Goal: Information Seeking & Learning: Learn about a topic

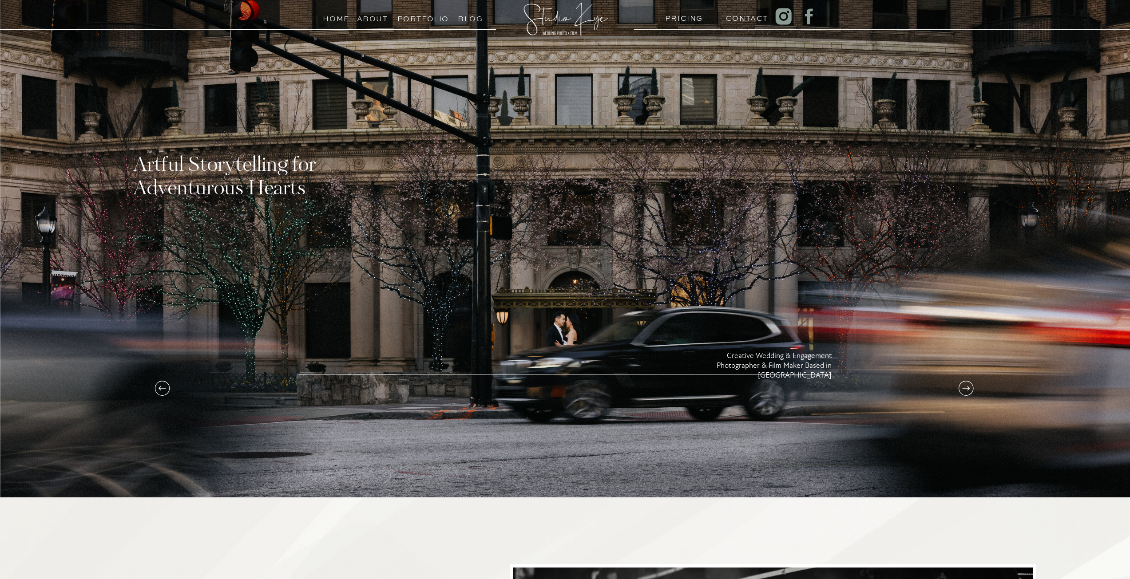
click at [967, 389] on icon at bounding box center [966, 389] width 18 height 18
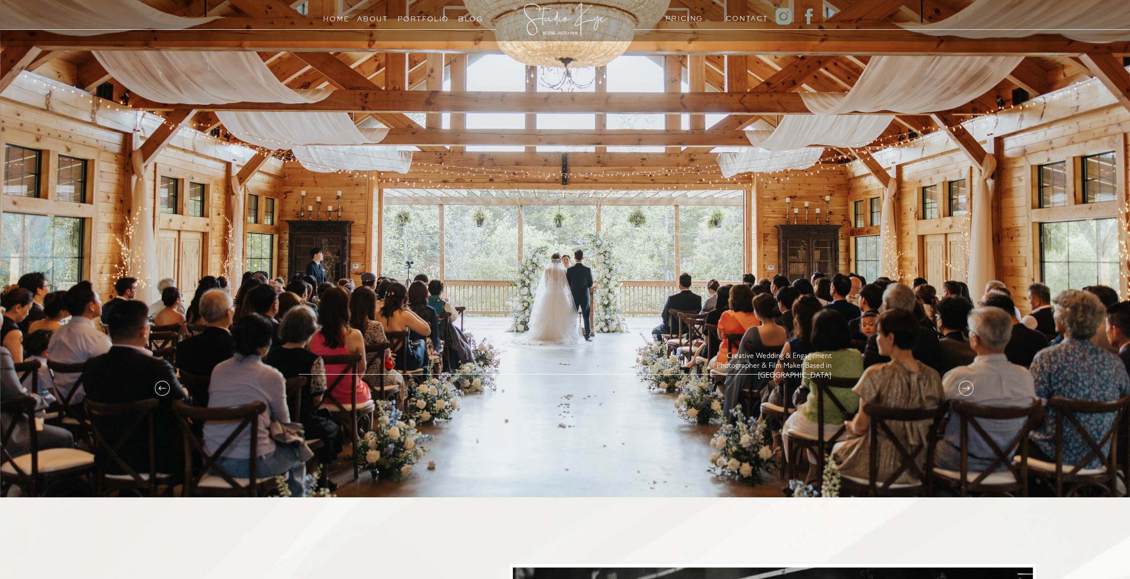
click at [967, 389] on icon at bounding box center [966, 389] width 18 height 18
click at [966, 388] on icon at bounding box center [966, 389] width 18 height 18
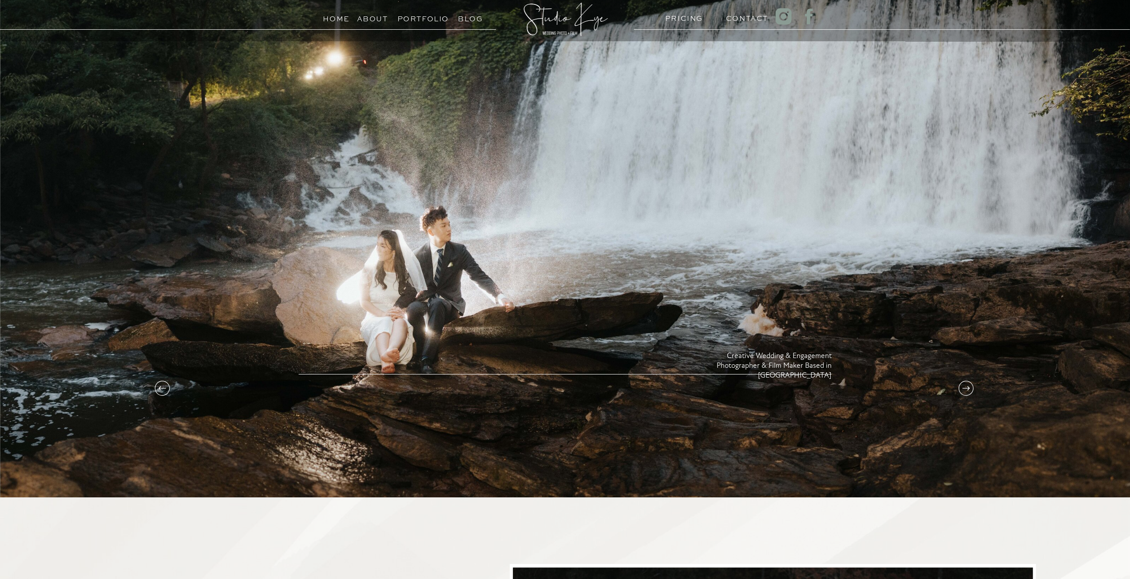
click at [966, 388] on icon at bounding box center [966, 389] width 18 height 18
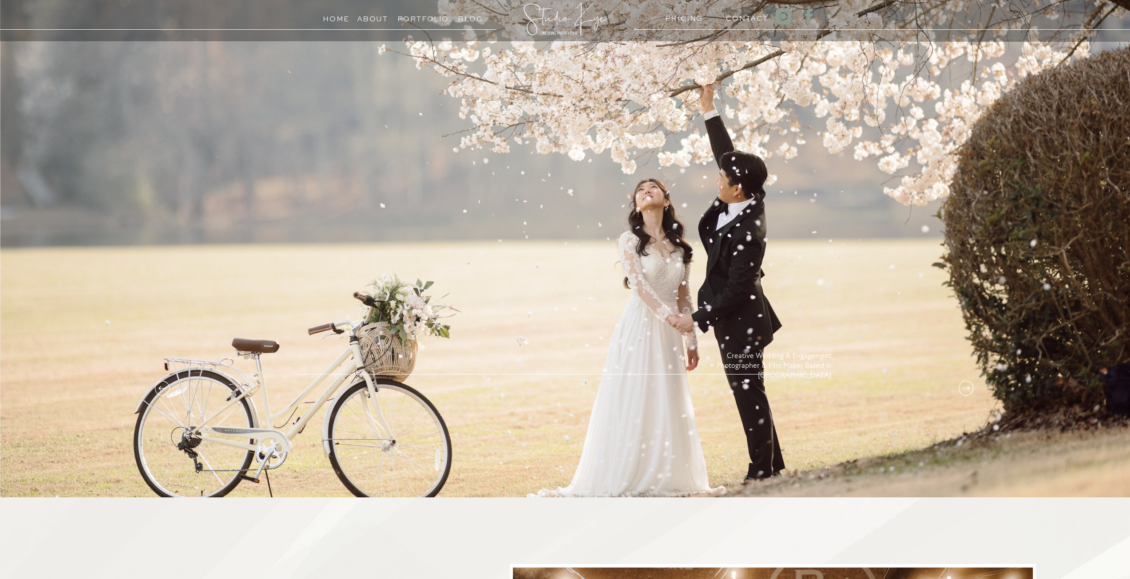
click at [966, 388] on icon at bounding box center [966, 389] width 18 height 18
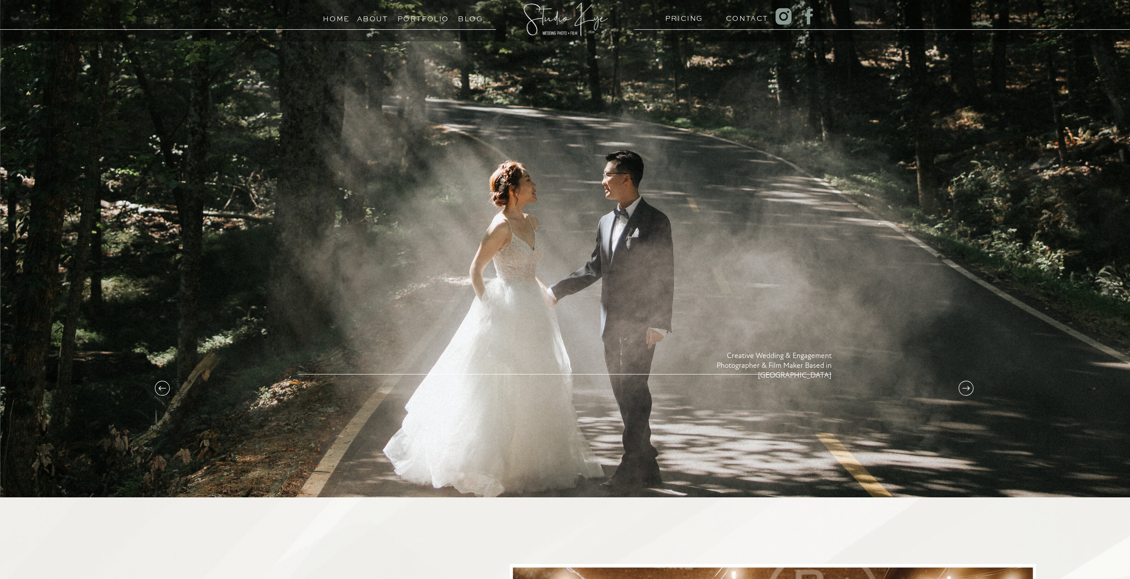
click at [965, 390] on icon at bounding box center [966, 389] width 18 height 18
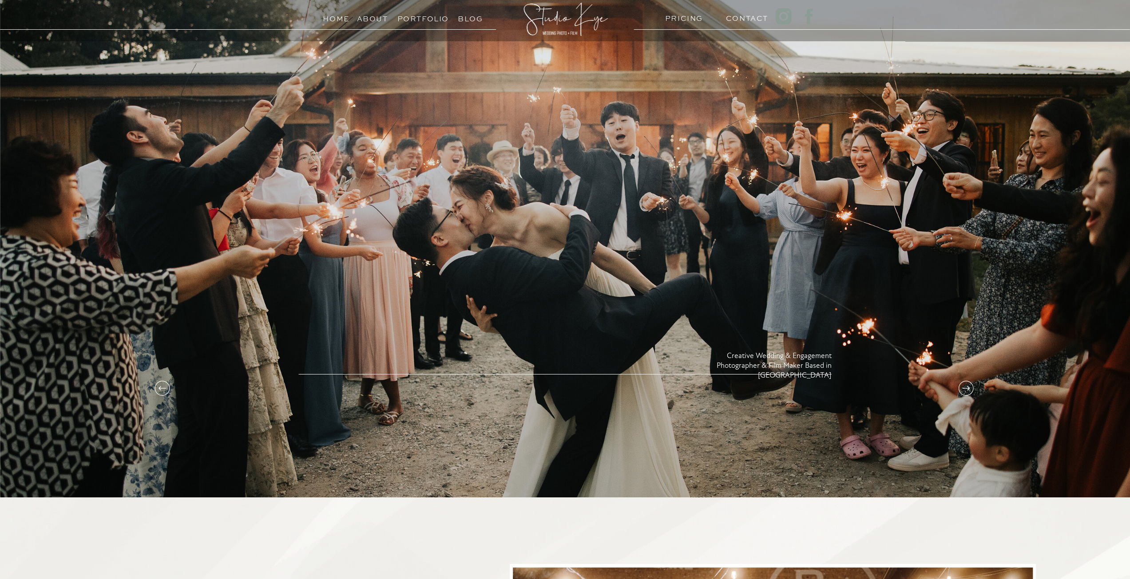
click at [965, 390] on icon at bounding box center [966, 389] width 18 height 18
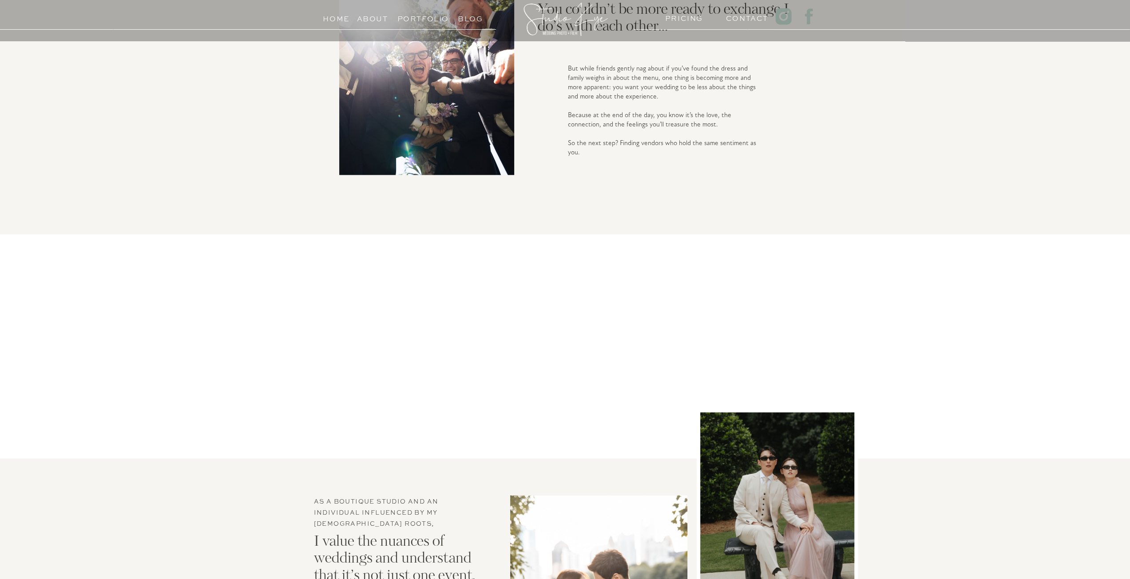
scroll to position [1226, 0]
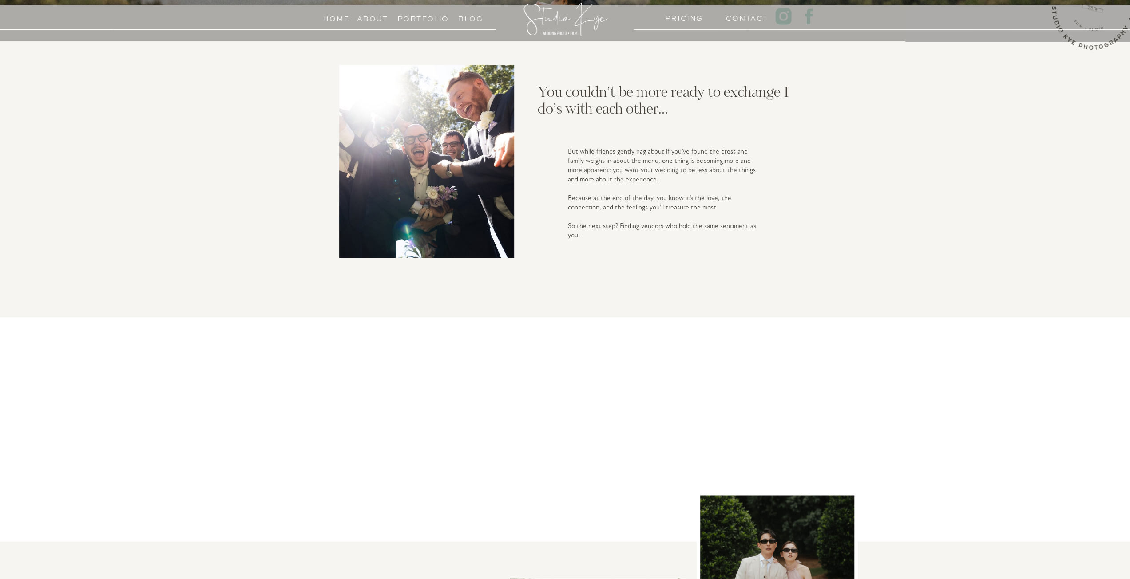
click at [693, 17] on h3 "PRICING" at bounding box center [682, 16] width 34 height 8
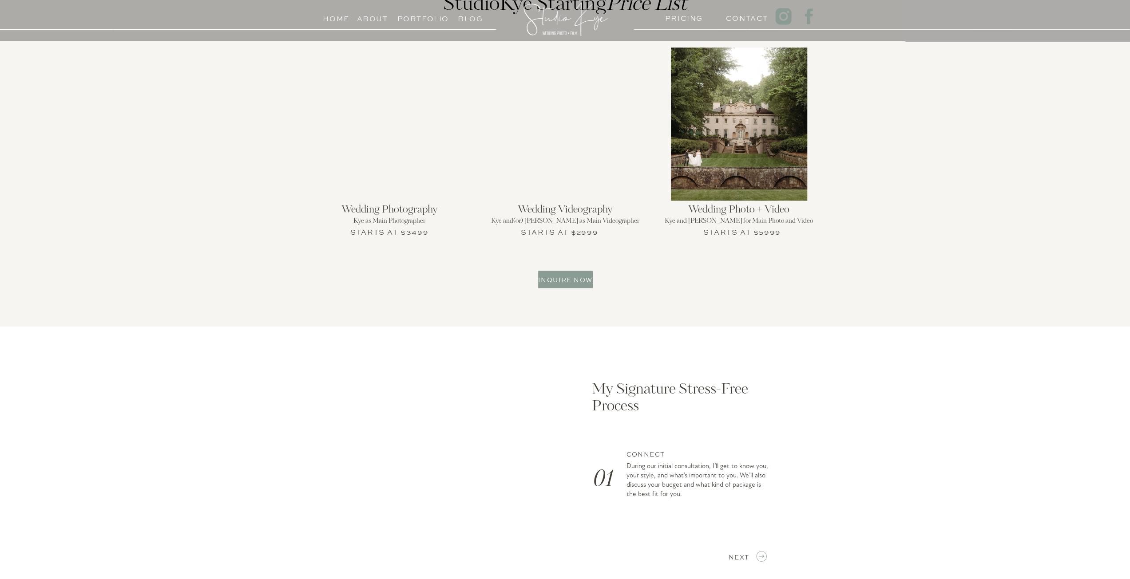
scroll to position [1199, 0]
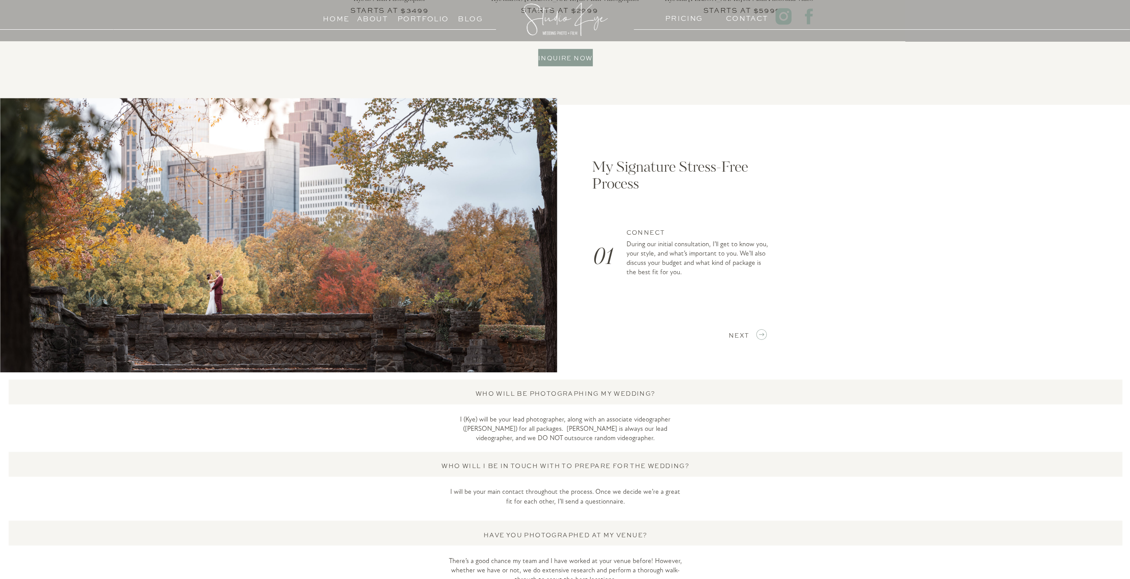
click at [762, 332] on icon at bounding box center [761, 334] width 12 height 15
click at [762, 335] on icon at bounding box center [761, 334] width 12 height 15
click at [765, 335] on icon at bounding box center [761, 334] width 12 height 15
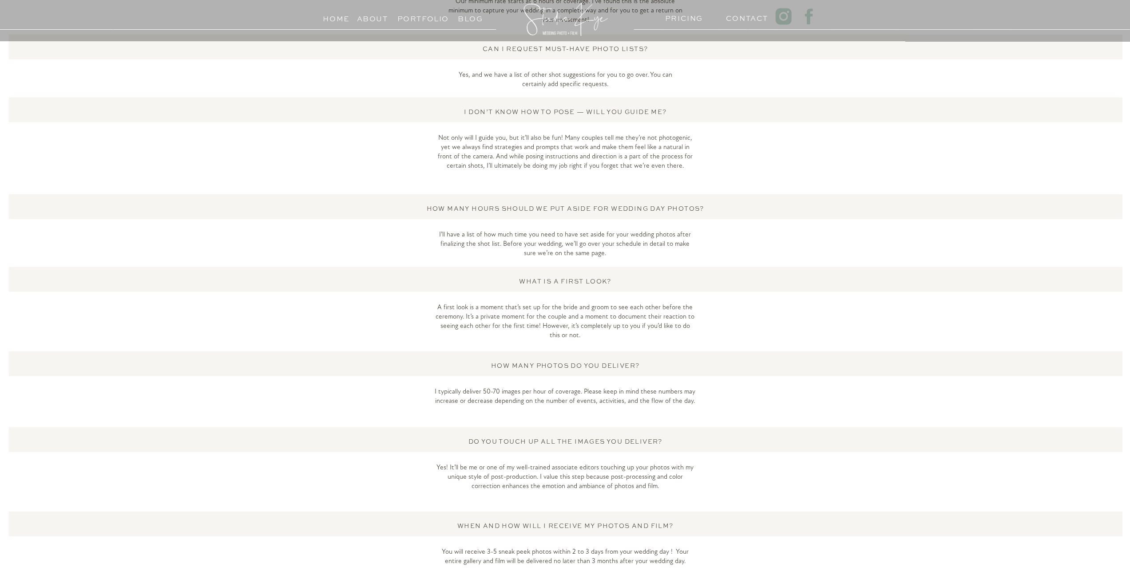
scroll to position [1865, 0]
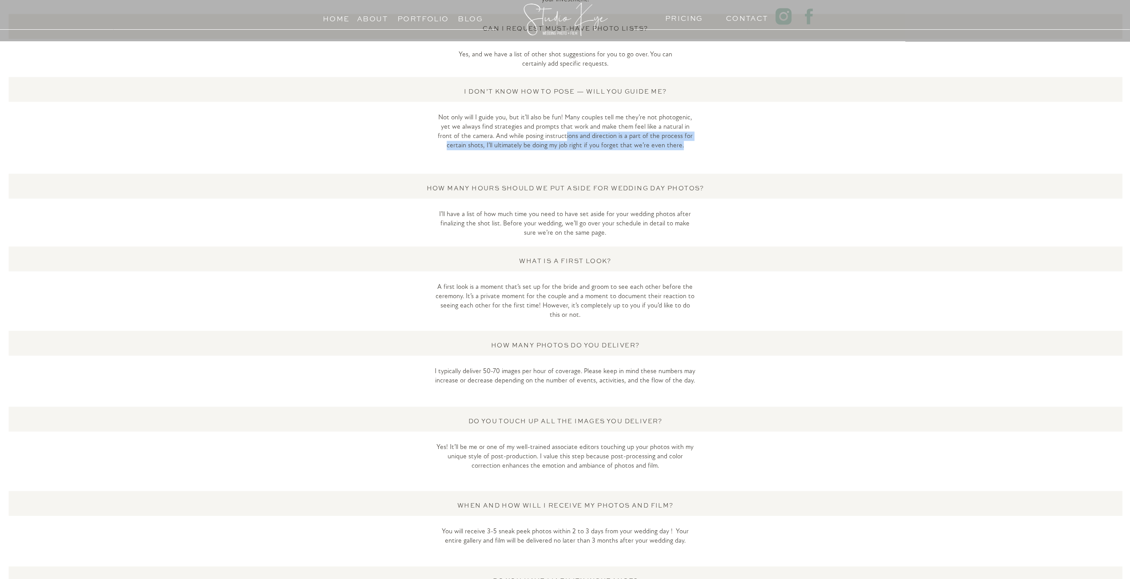
drag, startPoint x: 548, startPoint y: 133, endPoint x: 698, endPoint y: 150, distance: 151.0
drag, startPoint x: 563, startPoint y: 137, endPoint x: 702, endPoint y: 152, distance: 140.2
click at [692, 151] on p "Not only will I guide you, but it’ll also be fun! Many couples tell me they’re …" at bounding box center [565, 137] width 261 height 49
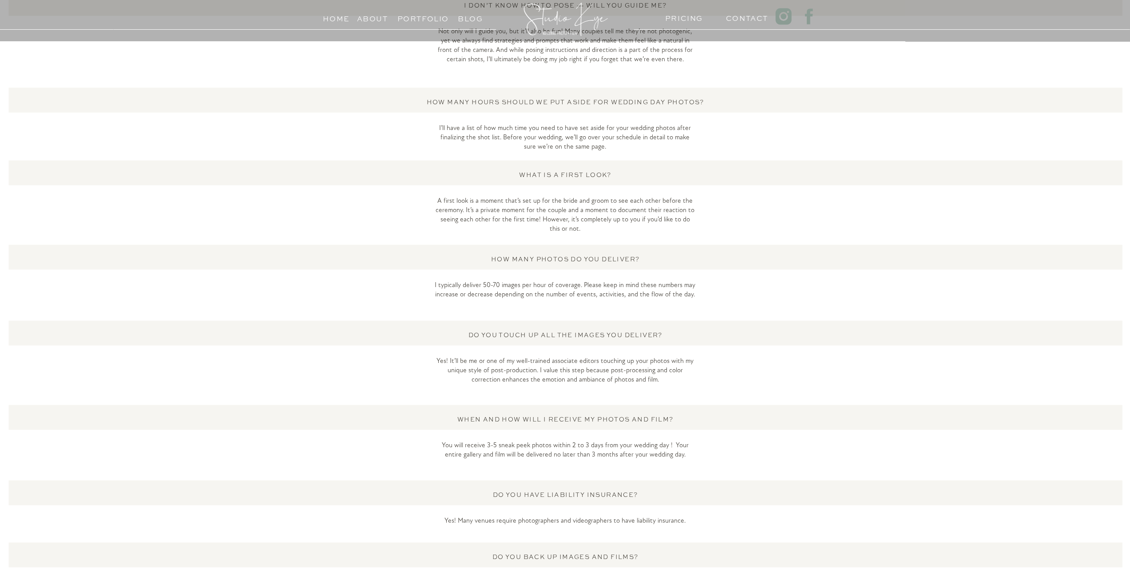
scroll to position [1954, 0]
drag, startPoint x: 559, startPoint y: 123, endPoint x: 641, endPoint y: 160, distance: 89.9
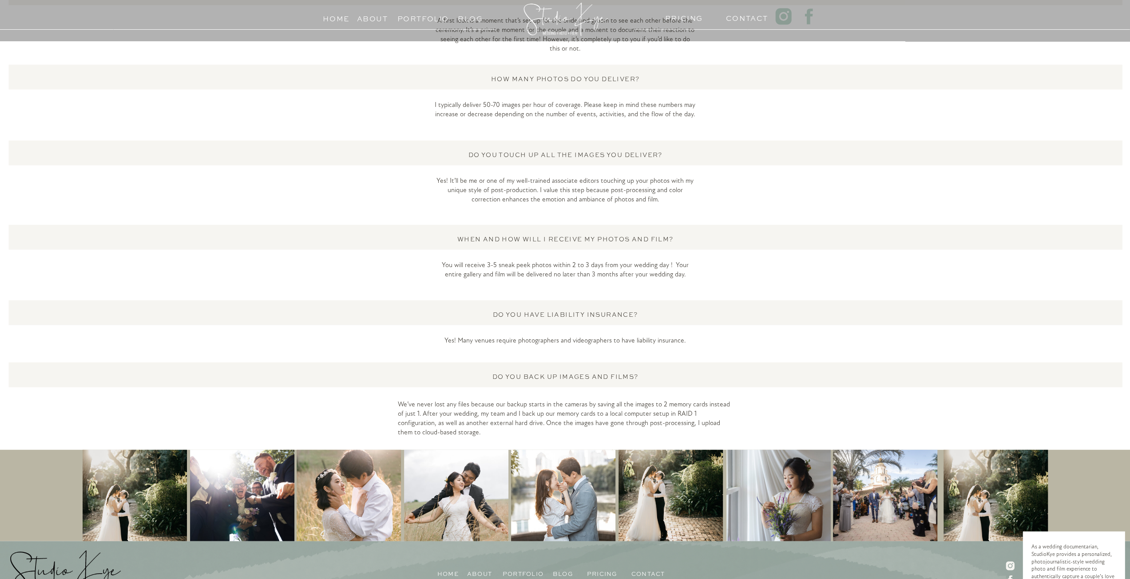
scroll to position [2167, 0]
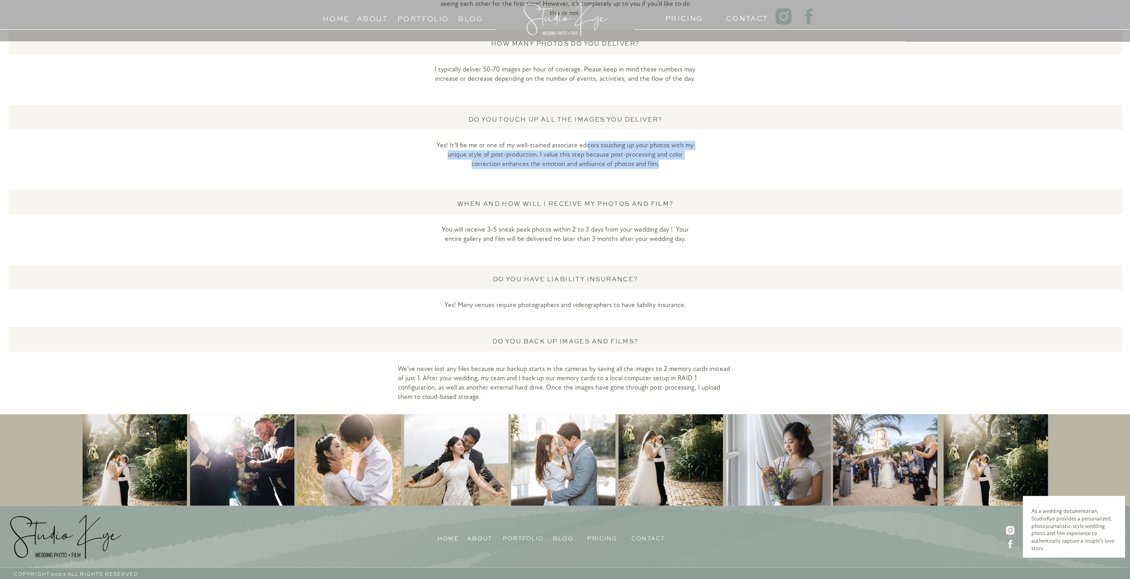
drag, startPoint x: 587, startPoint y: 146, endPoint x: 669, endPoint y: 166, distance: 84.5
click at [669, 166] on p "Yes! It’ll be me or one of my well-trained associate editors touching up your p…" at bounding box center [565, 160] width 261 height 38
click at [677, 167] on p "Yes! It’ll be me or one of my well-trained associate editors touching up your p…" at bounding box center [565, 160] width 261 height 38
click at [667, 177] on p "Yes! It’ll be me or one of my well-trained associate editors touching up your p…" at bounding box center [565, 160] width 261 height 38
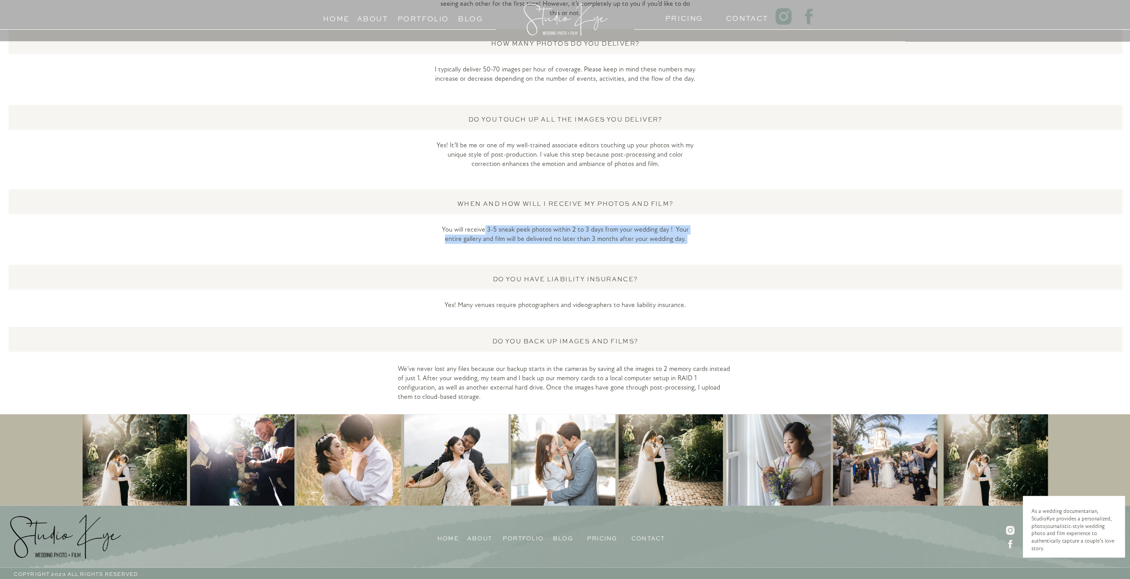
drag, startPoint x: 485, startPoint y: 227, endPoint x: 696, endPoint y: 258, distance: 213.6
click at [690, 258] on p "You will receive 3-5 sneak peek photos within 2 to 3 days from your wedding day…" at bounding box center [565, 245] width 261 height 38
drag, startPoint x: 462, startPoint y: 366, endPoint x: 466, endPoint y: 378, distance: 12.6
click at [467, 375] on h2 "We’ve never lost any files because our backup starts in the cameras by saving a…" at bounding box center [565, 382] width 335 height 34
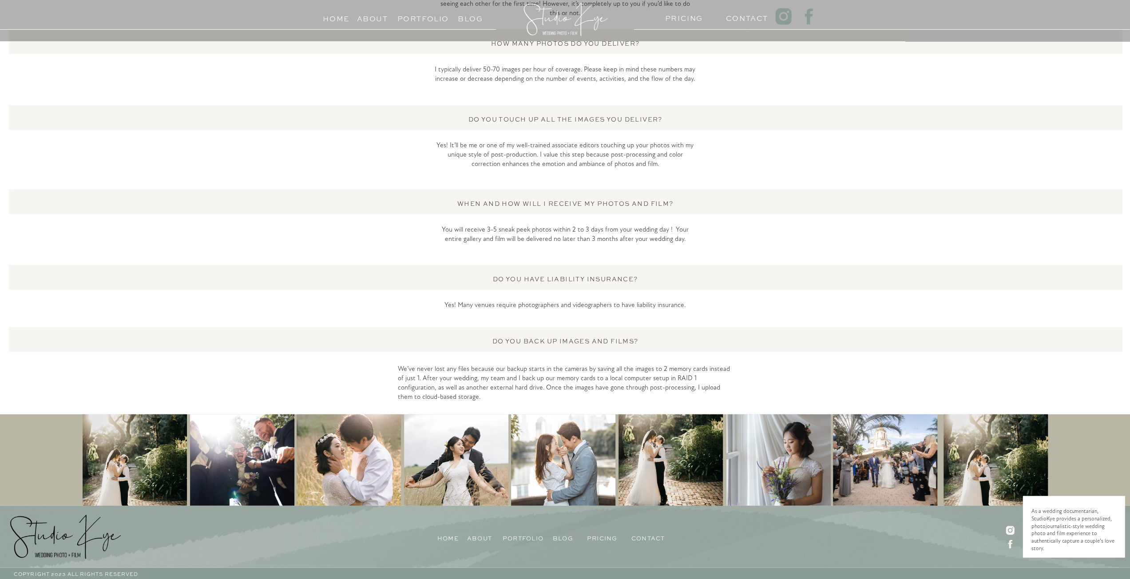
click at [474, 377] on h2 "We’ve never lost any files because our backup starts in the cameras by saving a…" at bounding box center [565, 382] width 335 height 34
drag, startPoint x: 478, startPoint y: 378, endPoint x: 596, endPoint y: 390, distance: 118.3
click at [596, 390] on h2 "We’ve never lost any files because our backup starts in the cameras by saving a…" at bounding box center [565, 382] width 335 height 34
click at [622, 387] on h2 "We’ve never lost any files because our backup starts in the cameras by saving a…" at bounding box center [565, 382] width 335 height 34
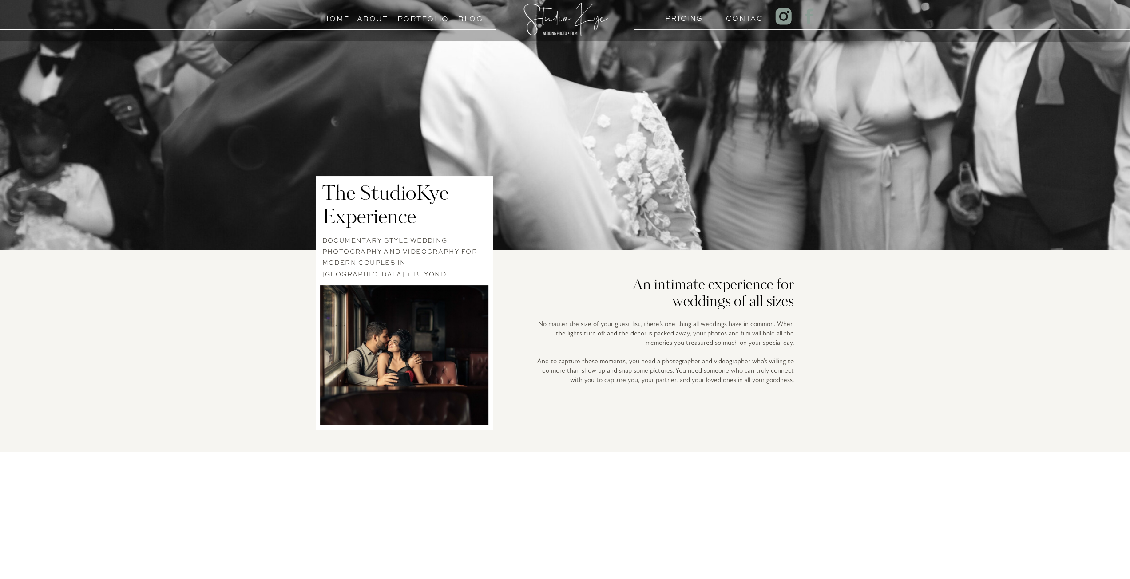
scroll to position [0, 0]
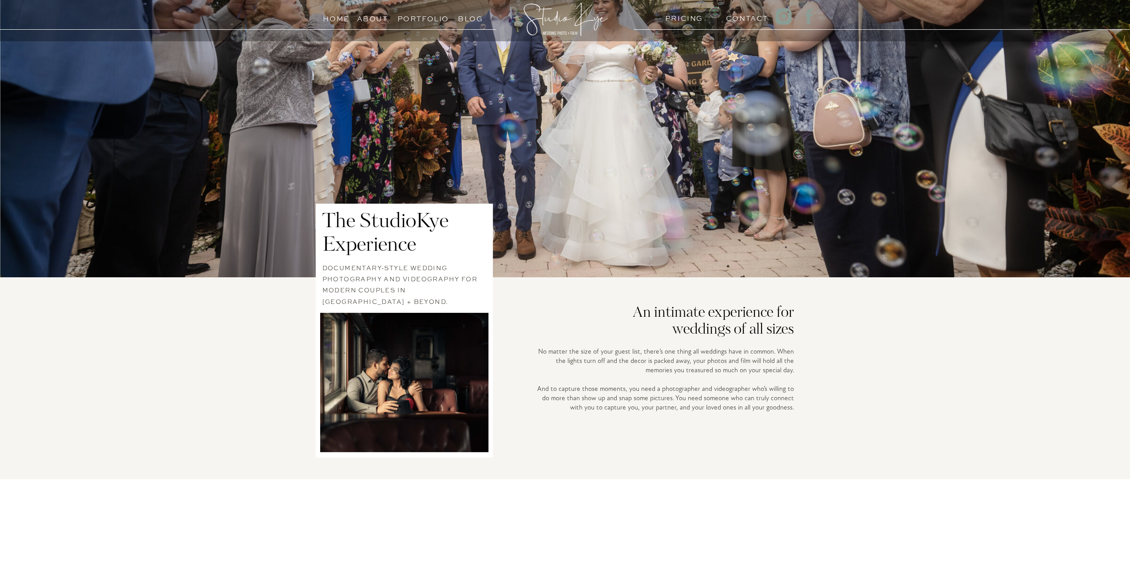
click at [555, 19] on div at bounding box center [566, 19] width 92 height 50
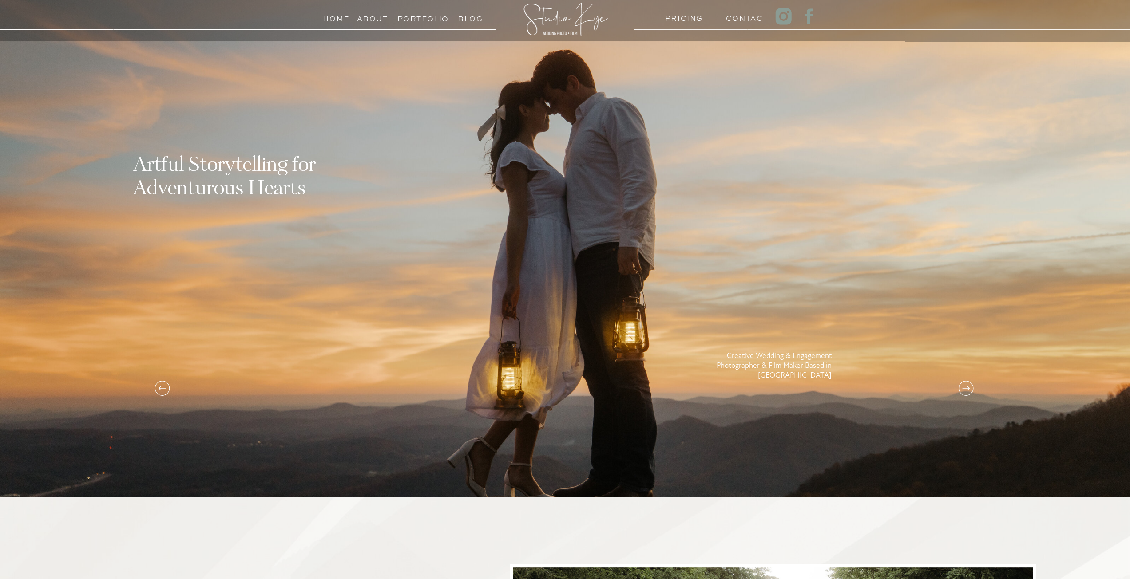
click at [963, 388] on icon at bounding box center [966, 388] width 8 height 4
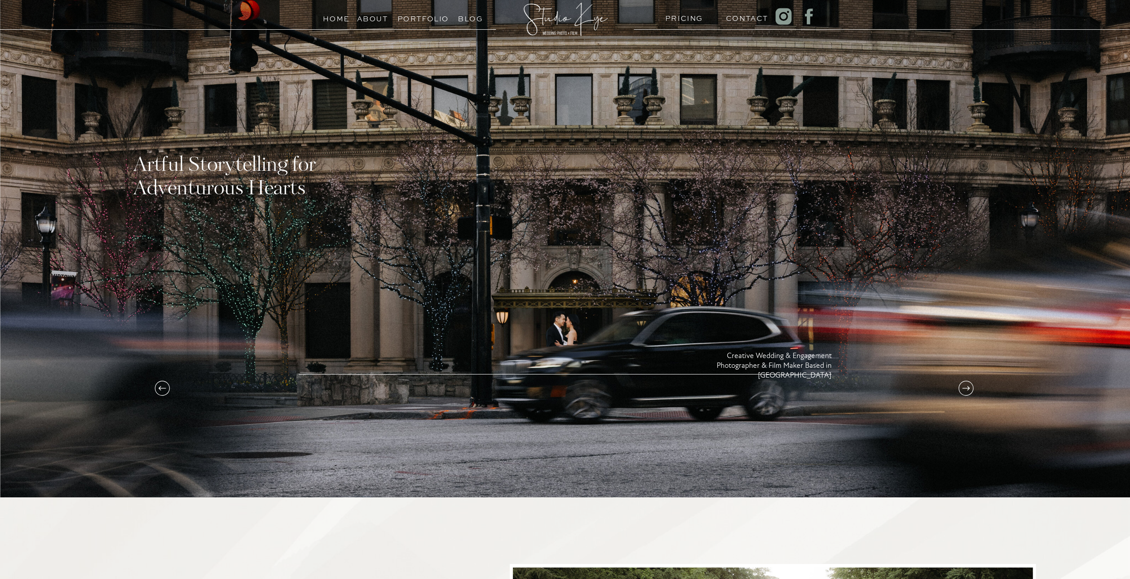
click at [418, 19] on h3 "Portfolio" at bounding box center [417, 16] width 40 height 8
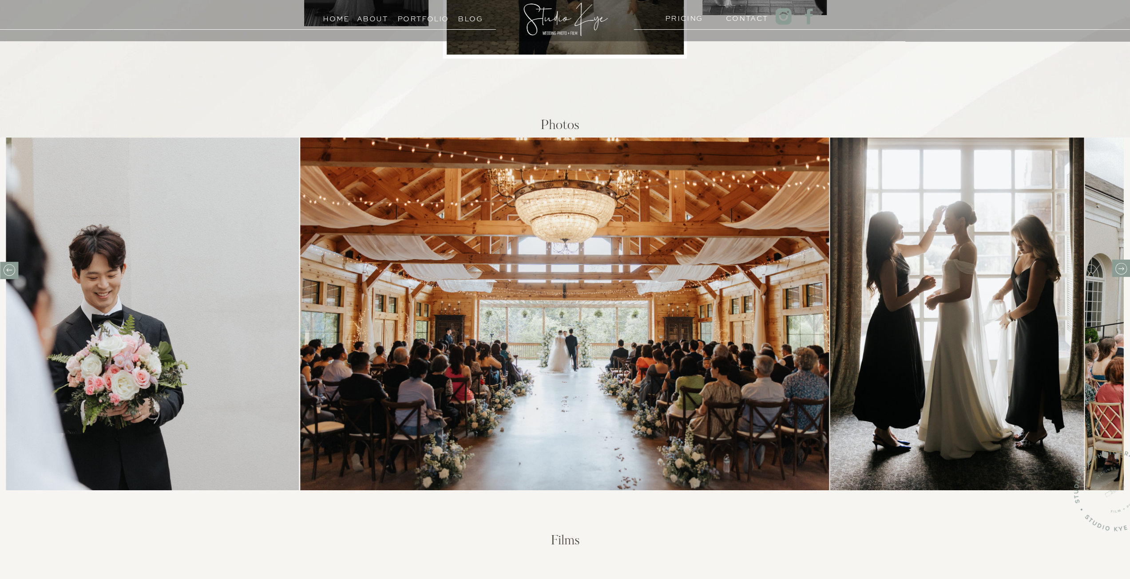
scroll to position [222, 0]
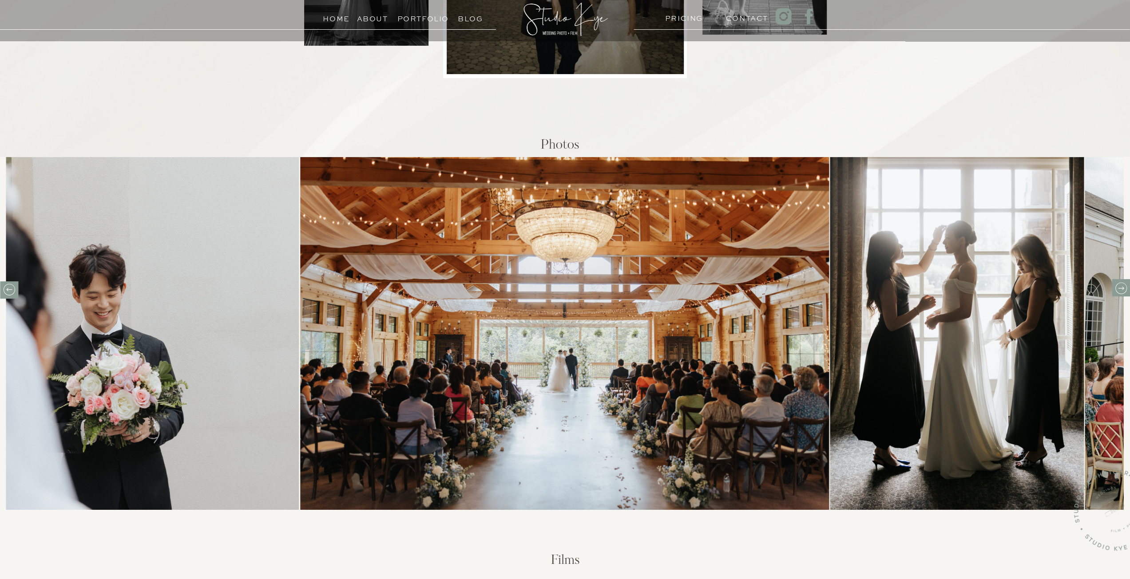
click at [1127, 290] on icon at bounding box center [1121, 289] width 14 height 14
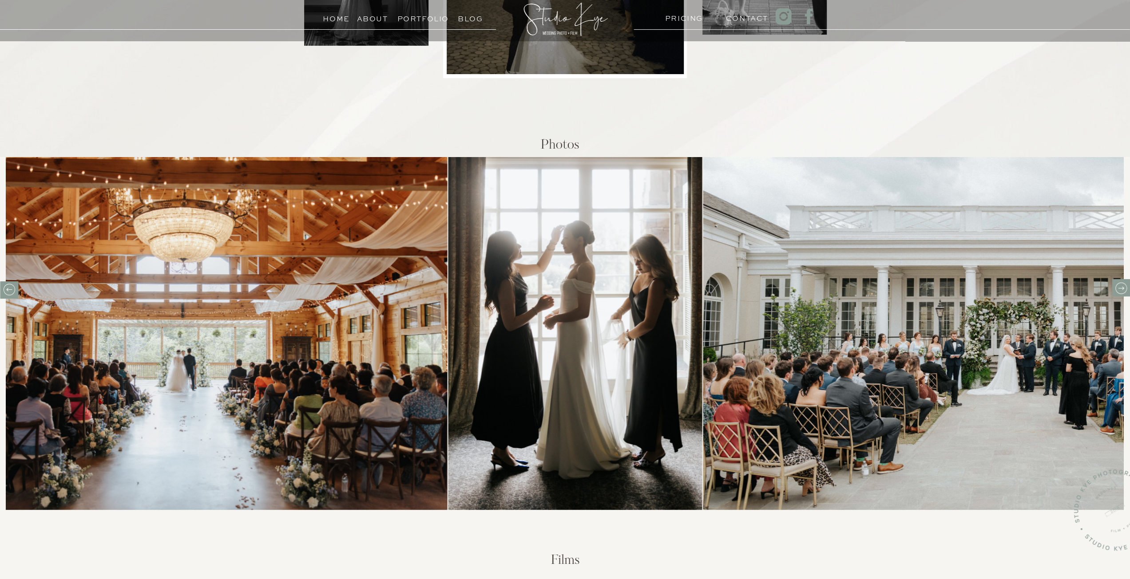
click at [1126, 290] on icon at bounding box center [1121, 289] width 14 height 14
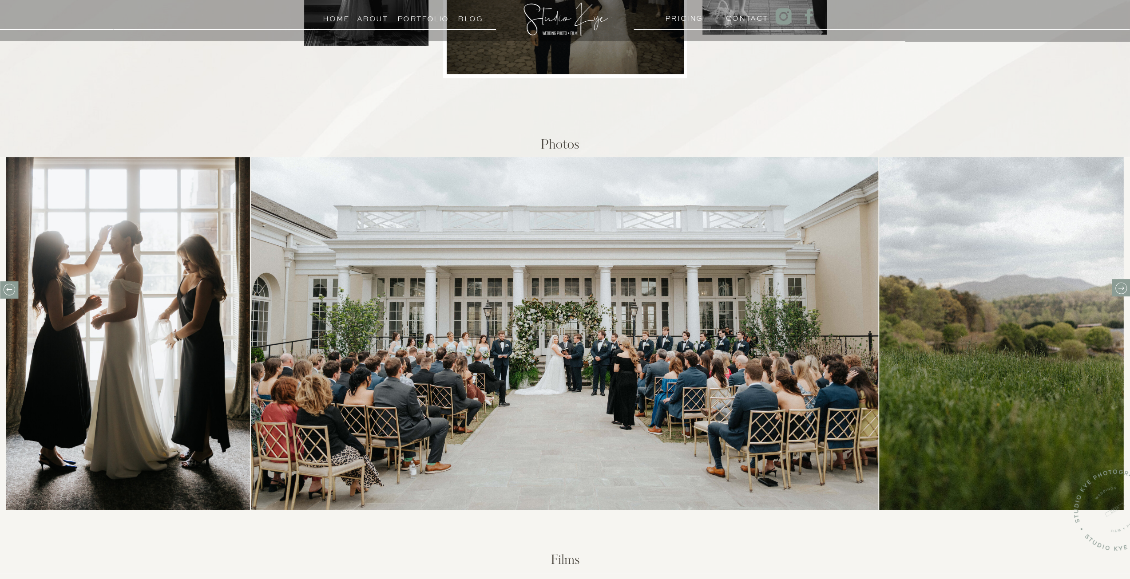
click at [1126, 290] on icon at bounding box center [1121, 289] width 14 height 14
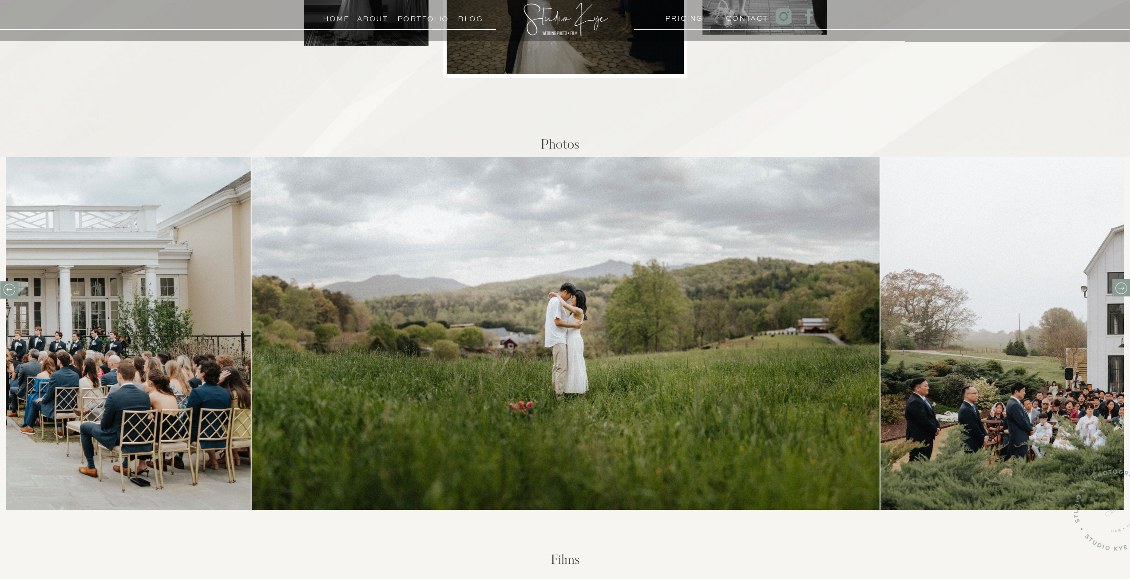
click at [1126, 290] on icon at bounding box center [1121, 288] width 12 height 12
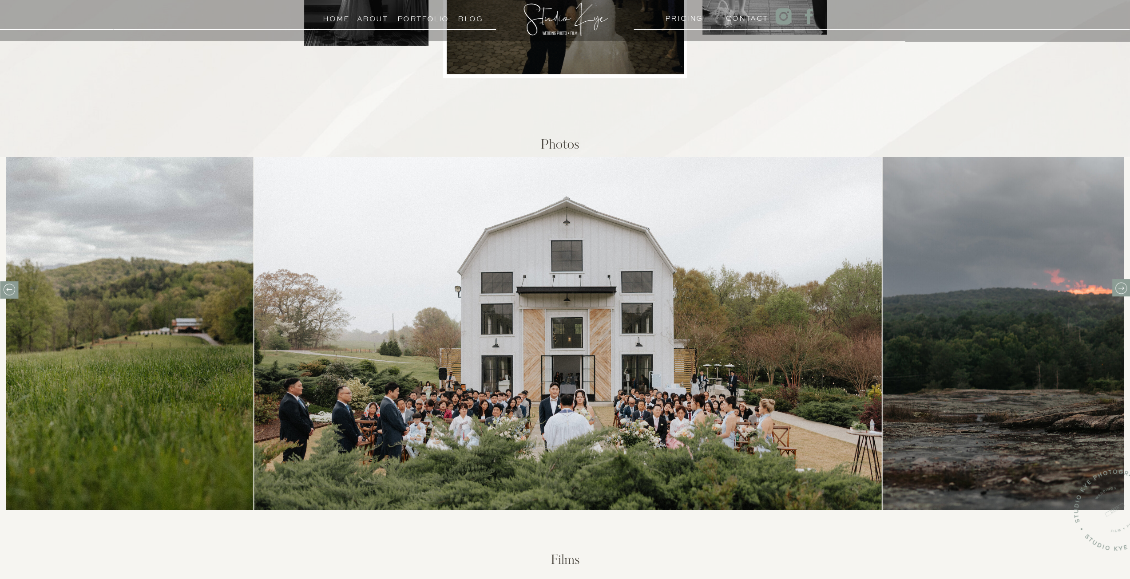
click at [1124, 290] on icon at bounding box center [1121, 289] width 14 height 14
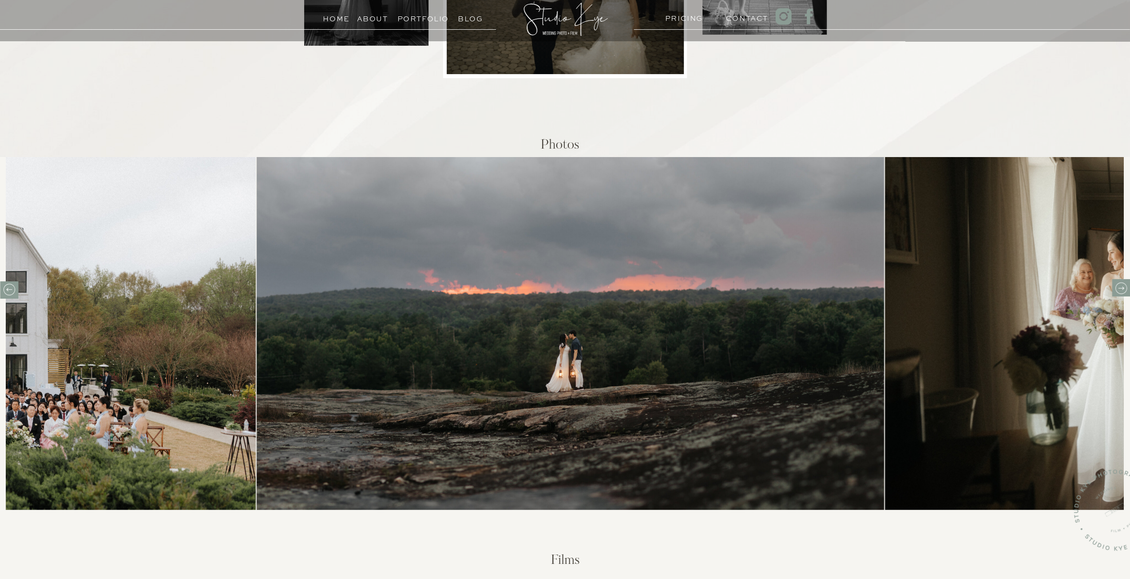
click at [1124, 290] on icon at bounding box center [1121, 289] width 14 height 14
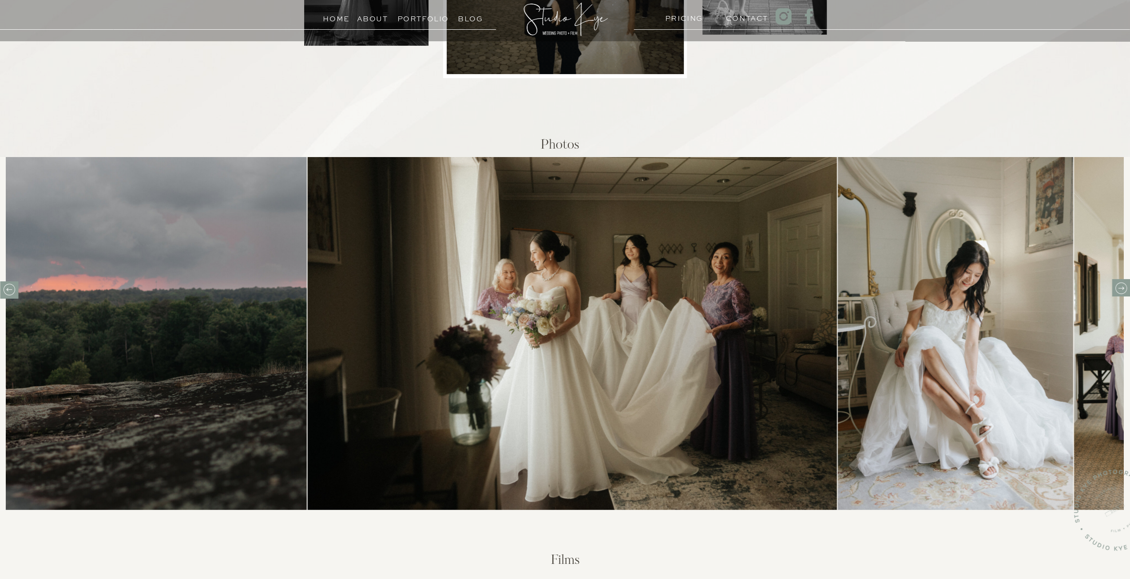
click at [1124, 290] on icon at bounding box center [1121, 289] width 14 height 14
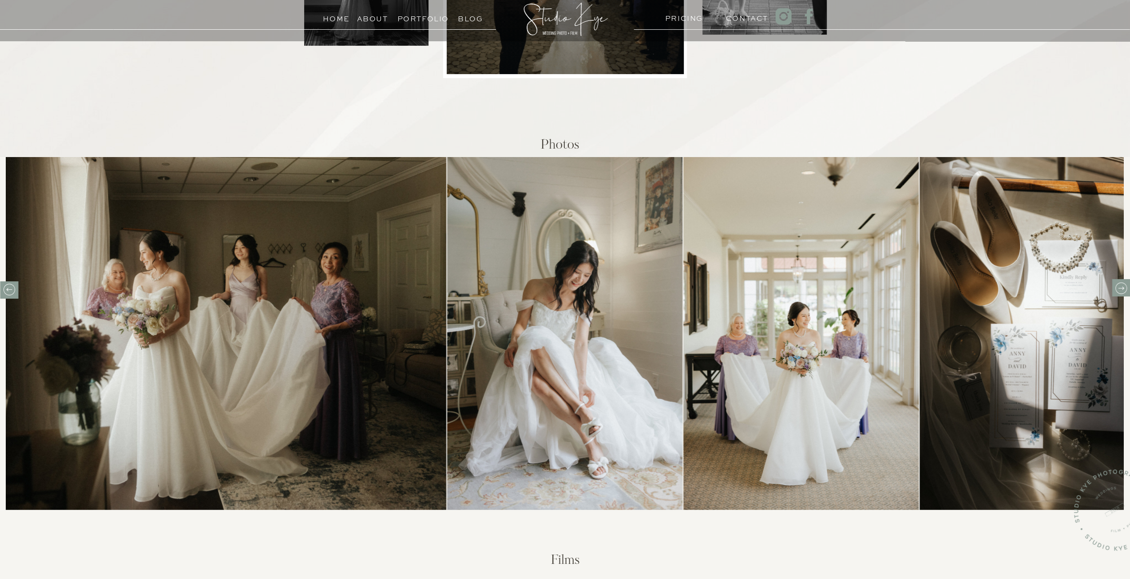
click at [1124, 290] on icon at bounding box center [1121, 289] width 14 height 14
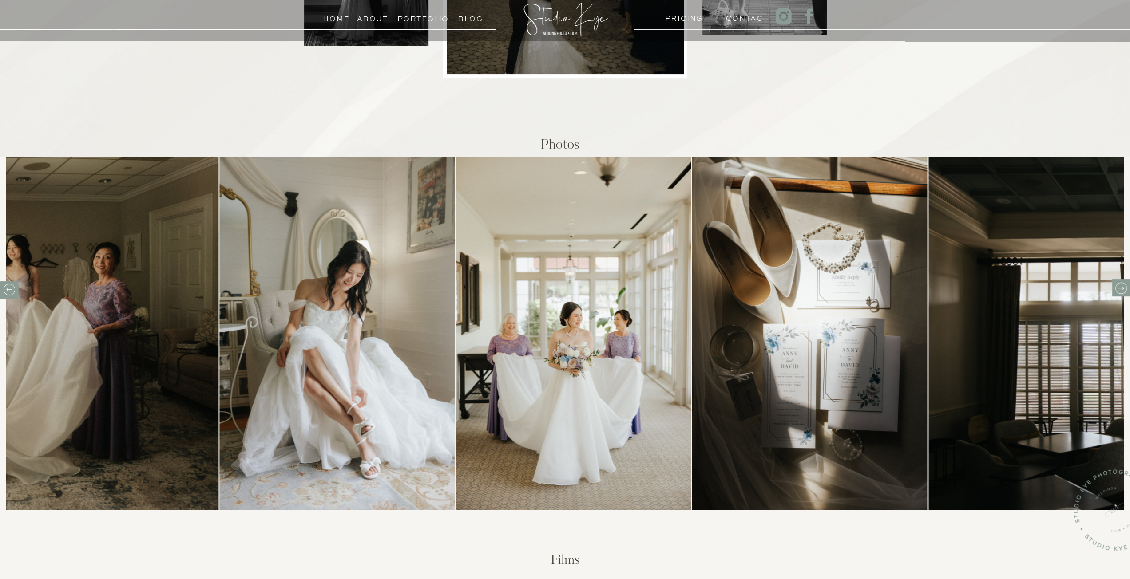
click at [1124, 290] on icon at bounding box center [1121, 289] width 14 height 14
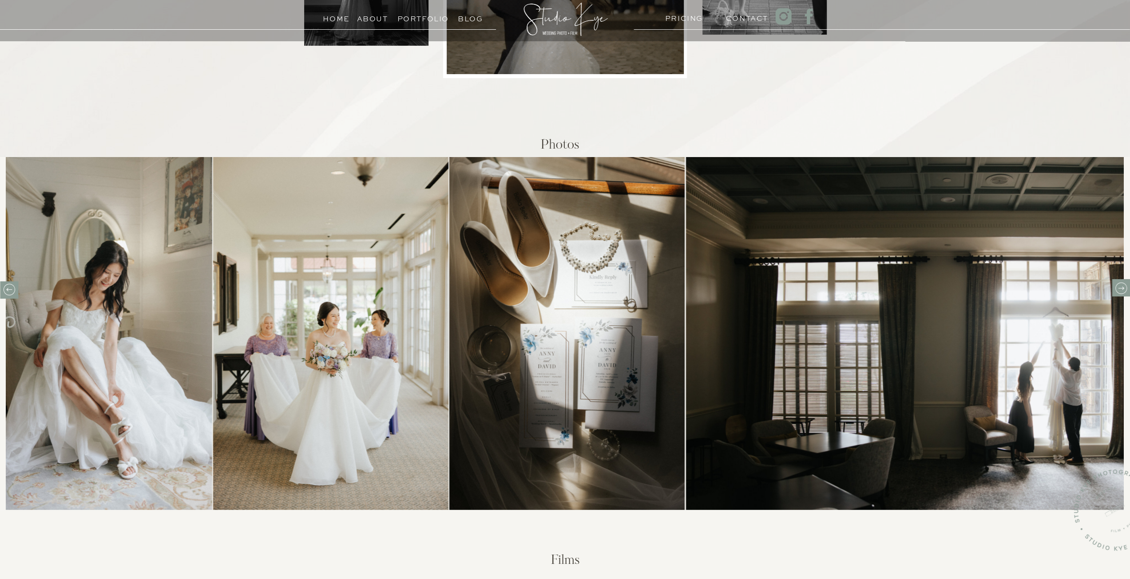
click at [1124, 290] on icon at bounding box center [1121, 289] width 14 height 14
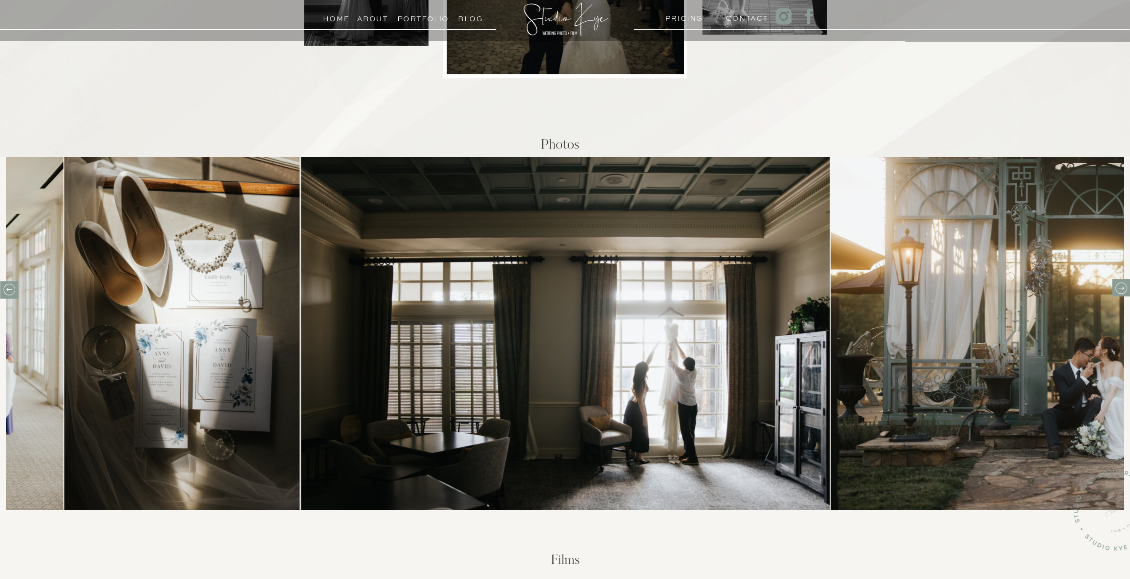
click at [1124, 290] on icon at bounding box center [1121, 289] width 14 height 14
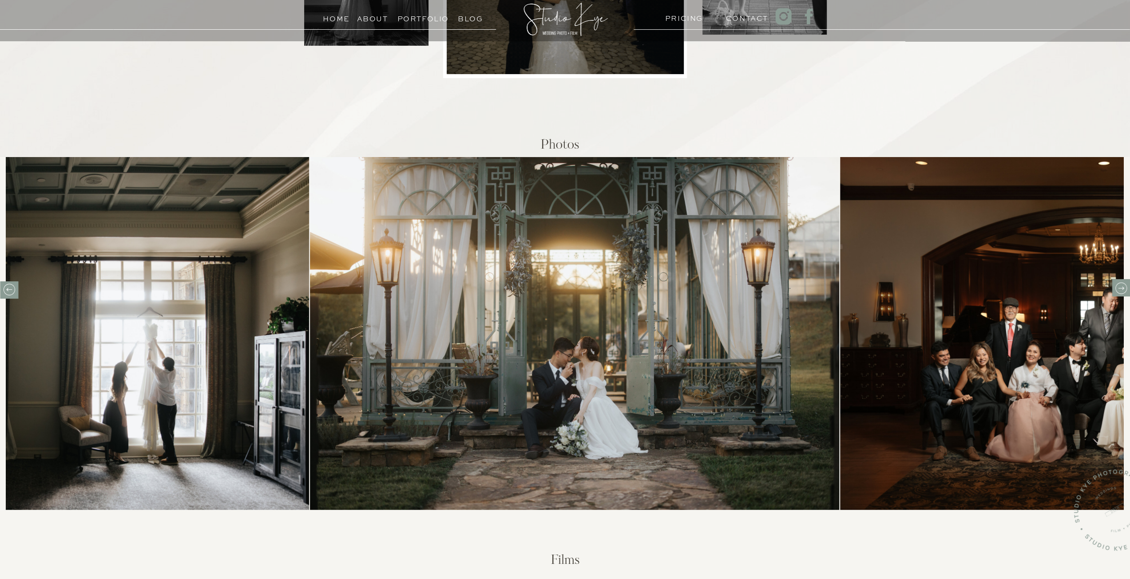
click at [1124, 290] on icon at bounding box center [1121, 289] width 14 height 14
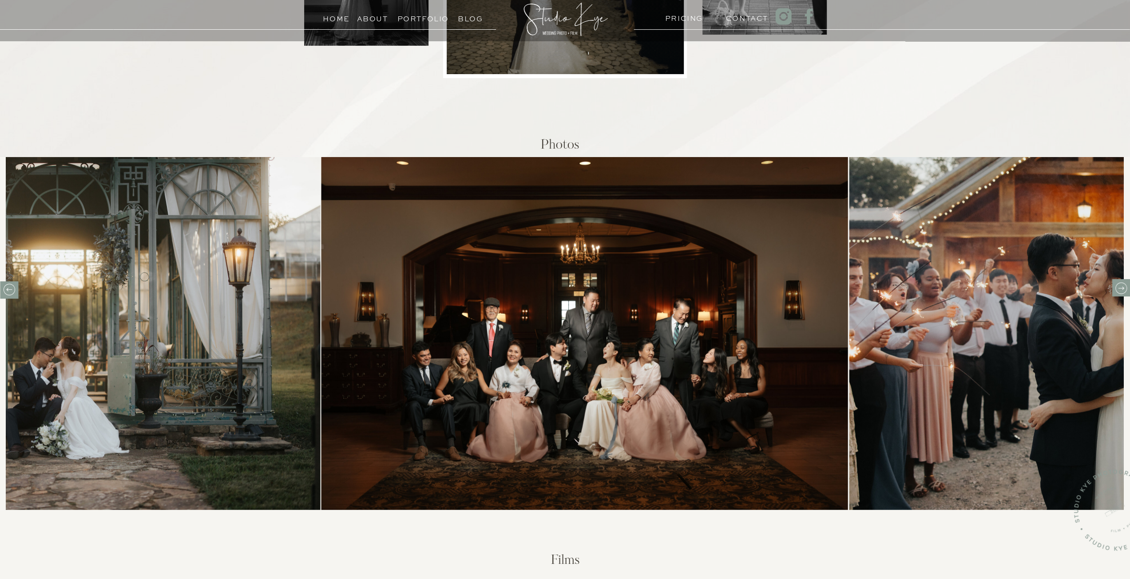
click at [1124, 290] on icon at bounding box center [1121, 289] width 14 height 14
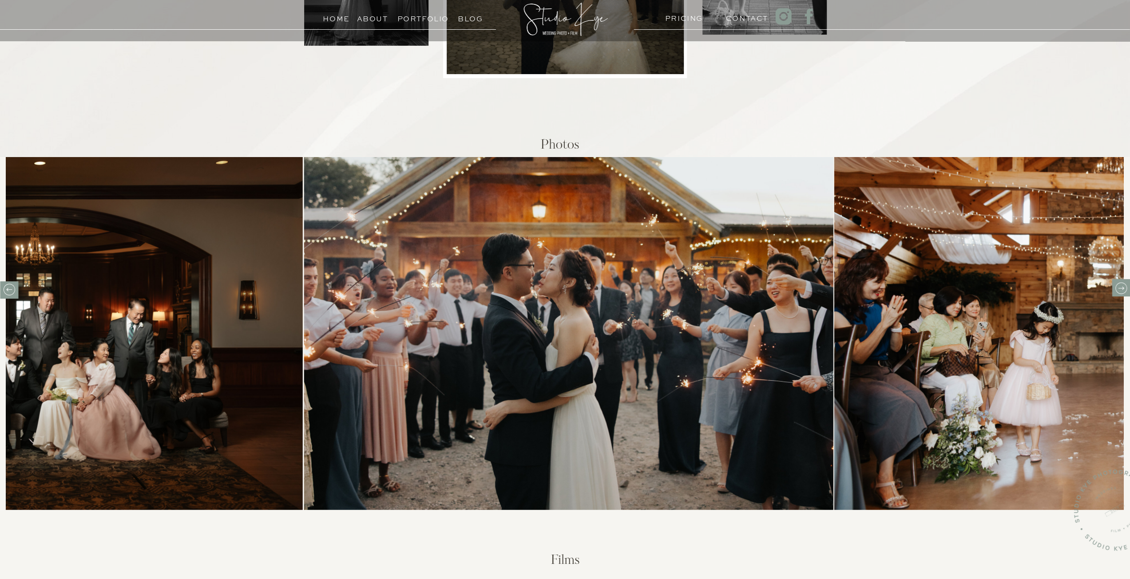
click at [1124, 290] on icon at bounding box center [1121, 289] width 14 height 14
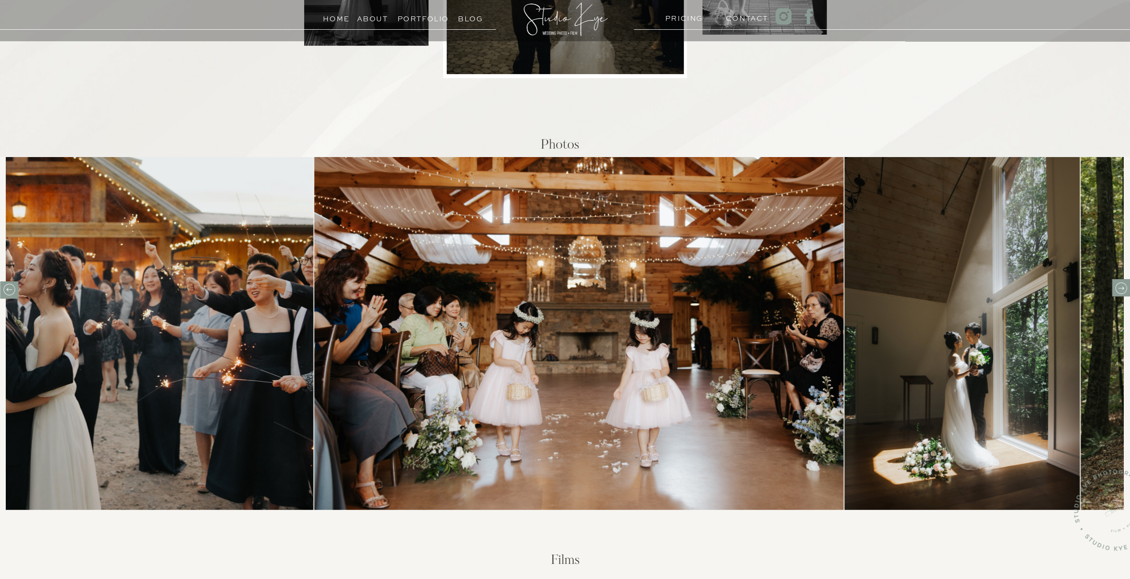
click at [1124, 290] on icon at bounding box center [1121, 289] width 14 height 14
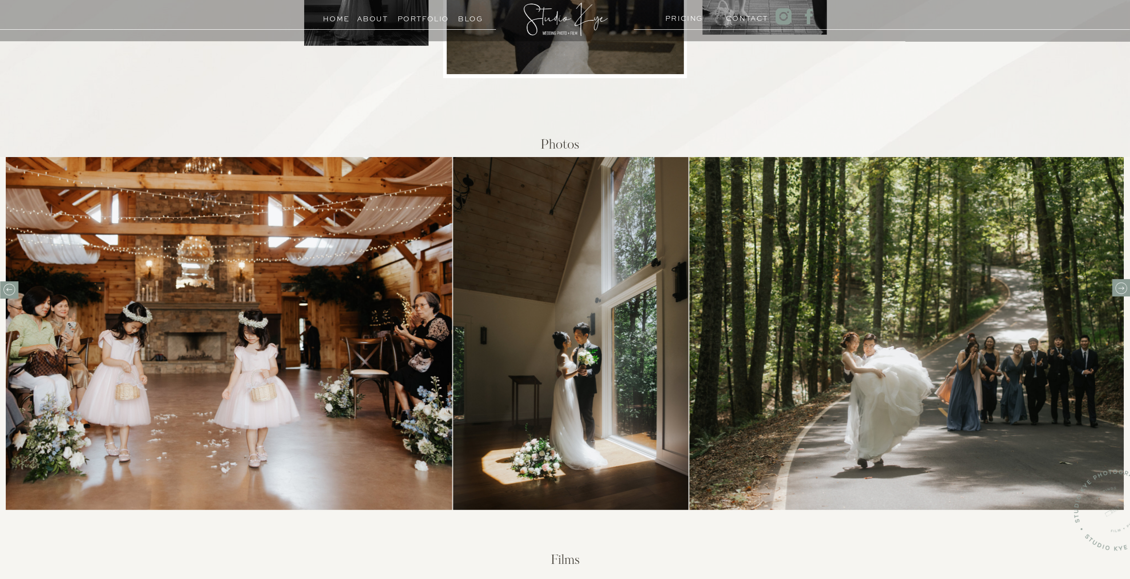
click at [1124, 290] on icon at bounding box center [1121, 289] width 14 height 14
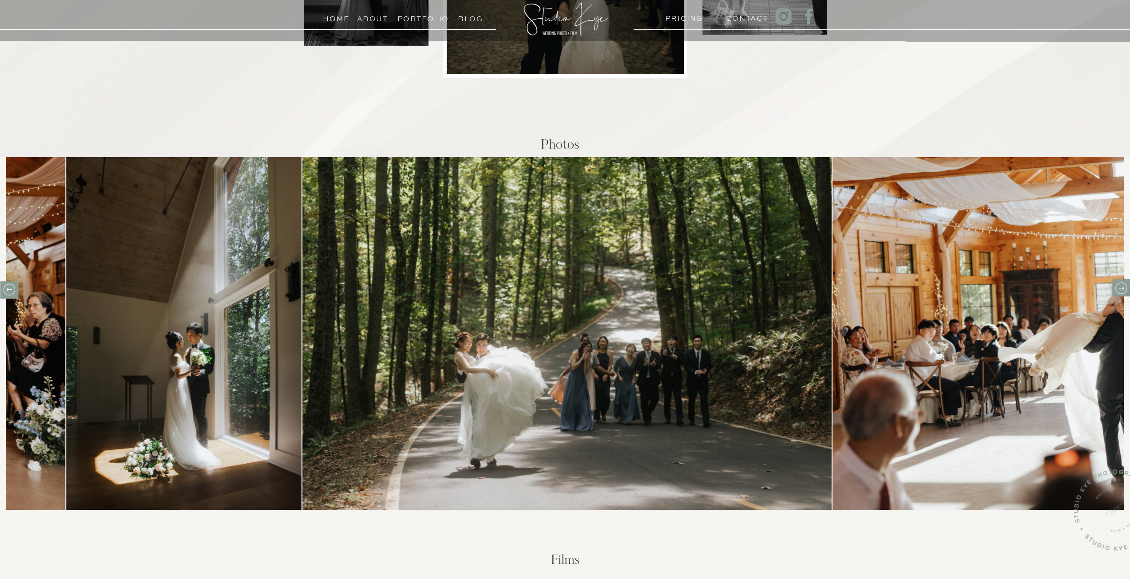
click at [1122, 290] on icon at bounding box center [1121, 289] width 14 height 14
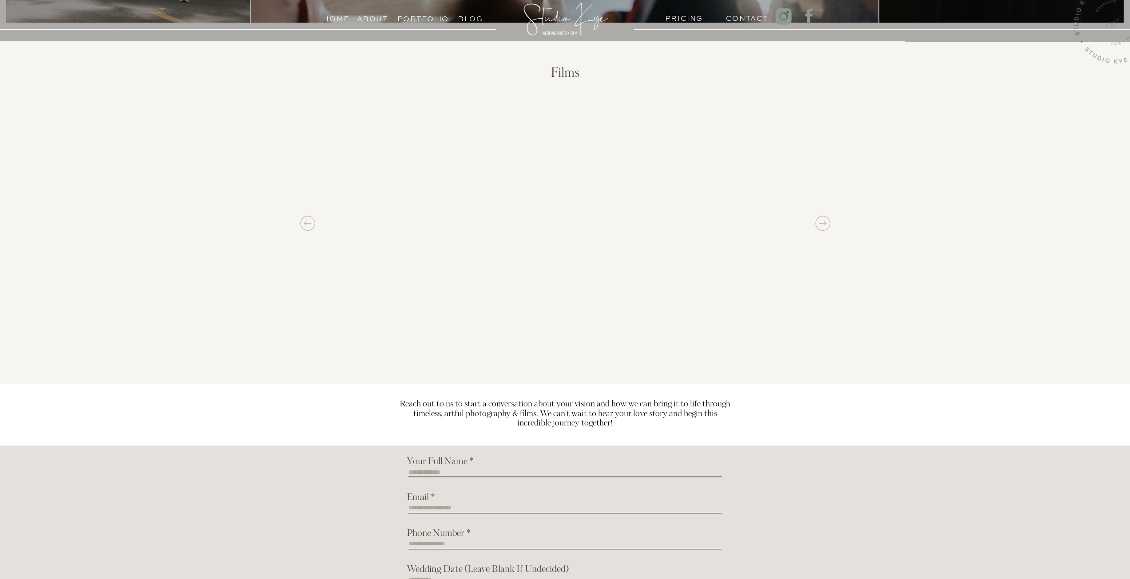
scroll to position [710, 0]
